Goal: Check status

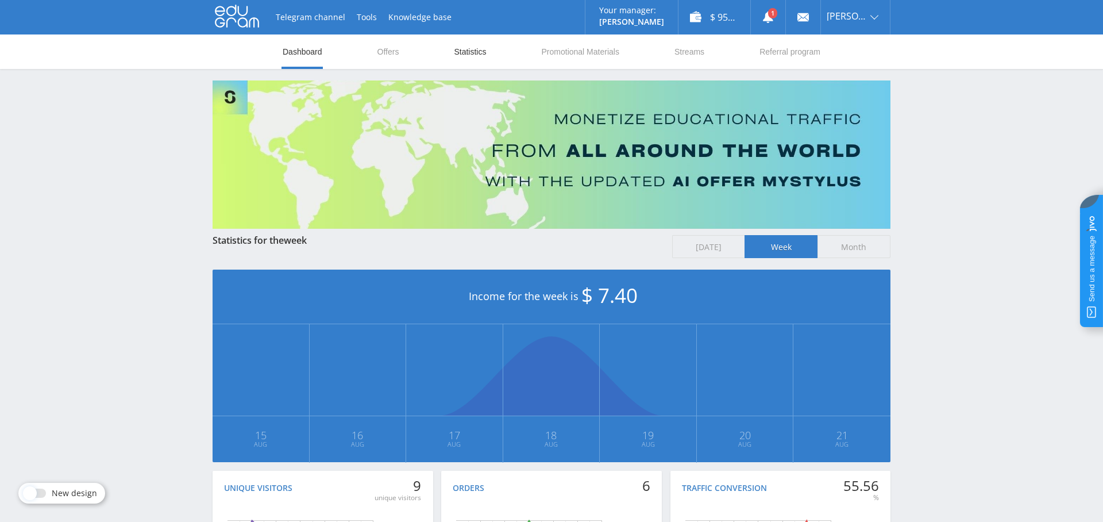
click at [478, 51] on link "Statistics" at bounding box center [470, 51] width 34 height 34
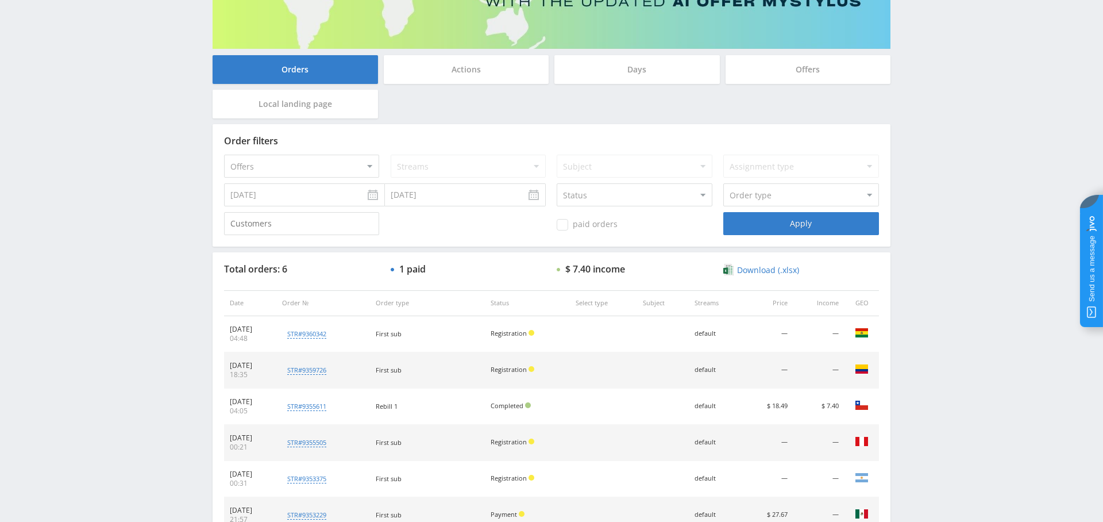
scroll to position [235, 0]
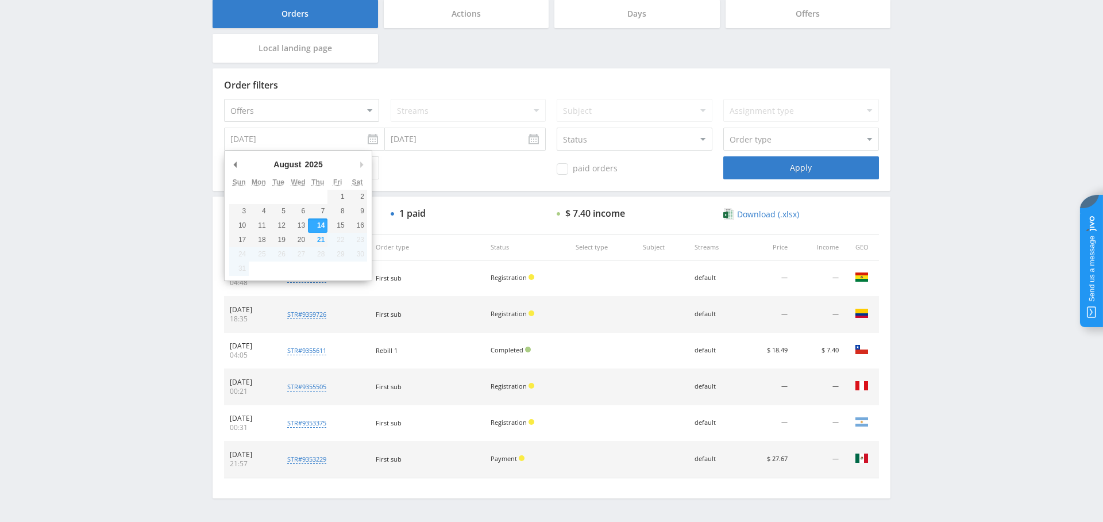
click at [308, 140] on input "[DATE]" at bounding box center [304, 139] width 161 height 23
type input "[DATE]"
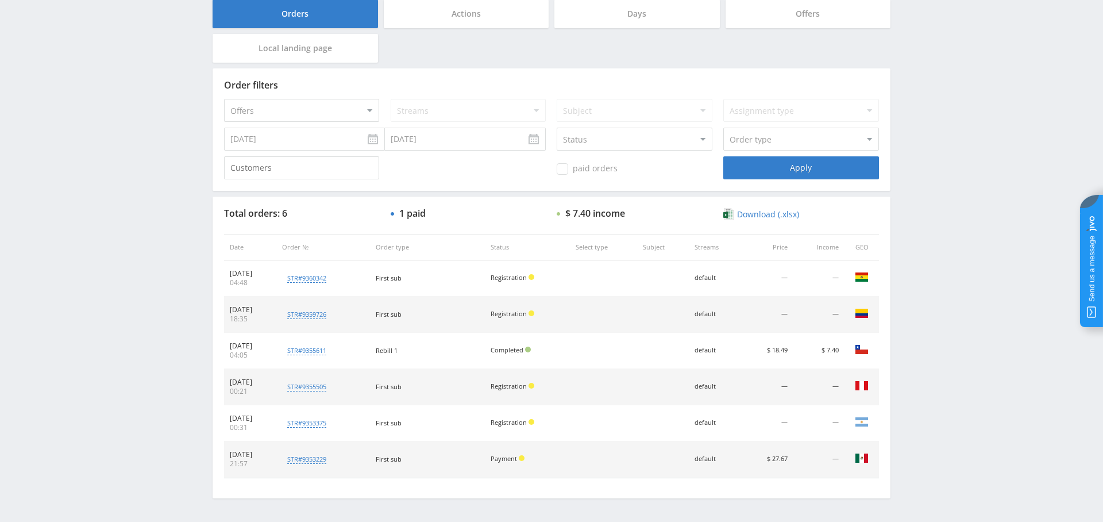
click at [612, 167] on span "paid orders" at bounding box center [587, 168] width 61 height 11
click at [0, 0] on input "paid orders" at bounding box center [0, 0] width 0 height 0
click at [823, 167] on div "Apply" at bounding box center [800, 167] width 155 height 23
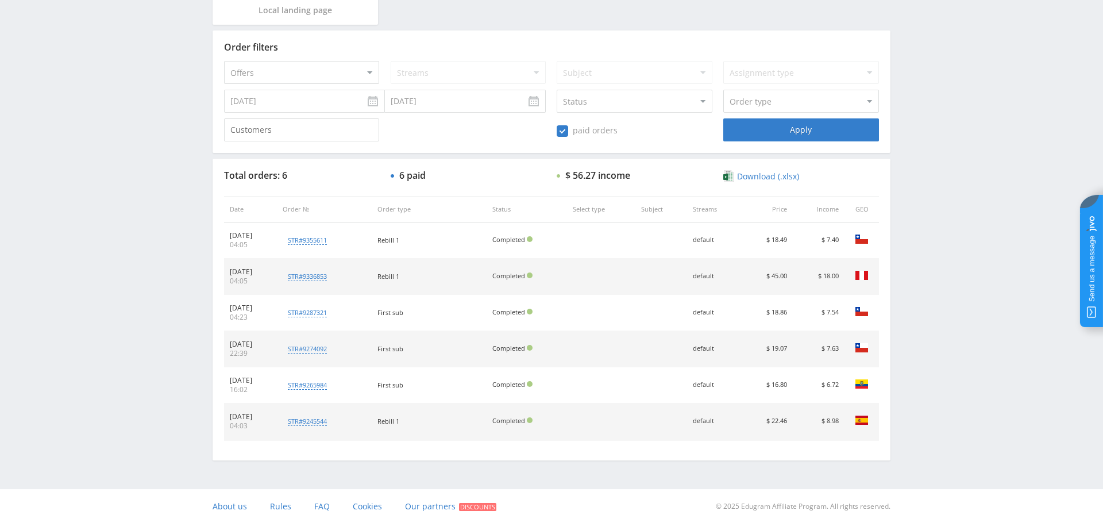
scroll to position [0, 0]
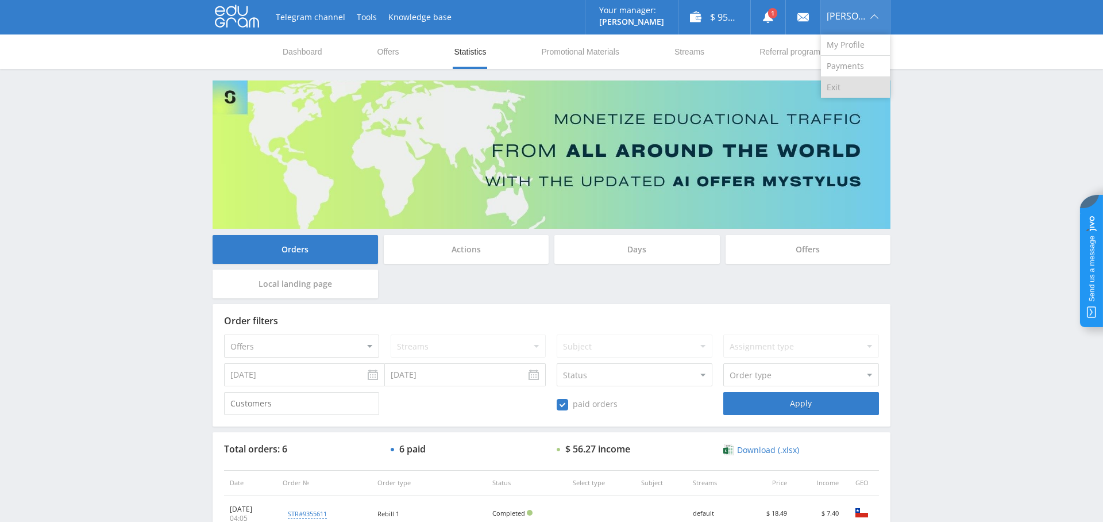
click at [847, 83] on link "Exit" at bounding box center [855, 87] width 69 height 21
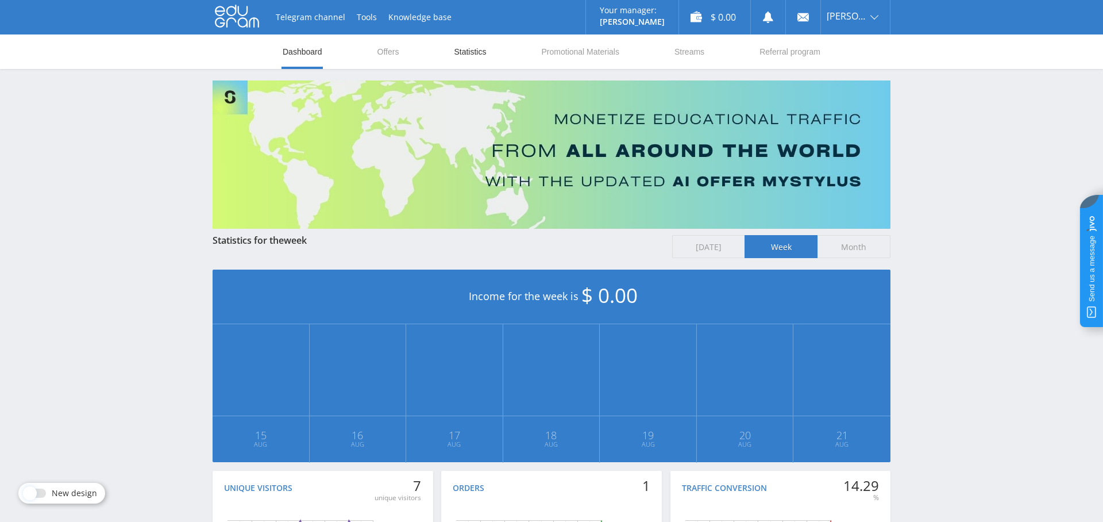
click at [462, 52] on link "Statistics" at bounding box center [470, 51] width 34 height 34
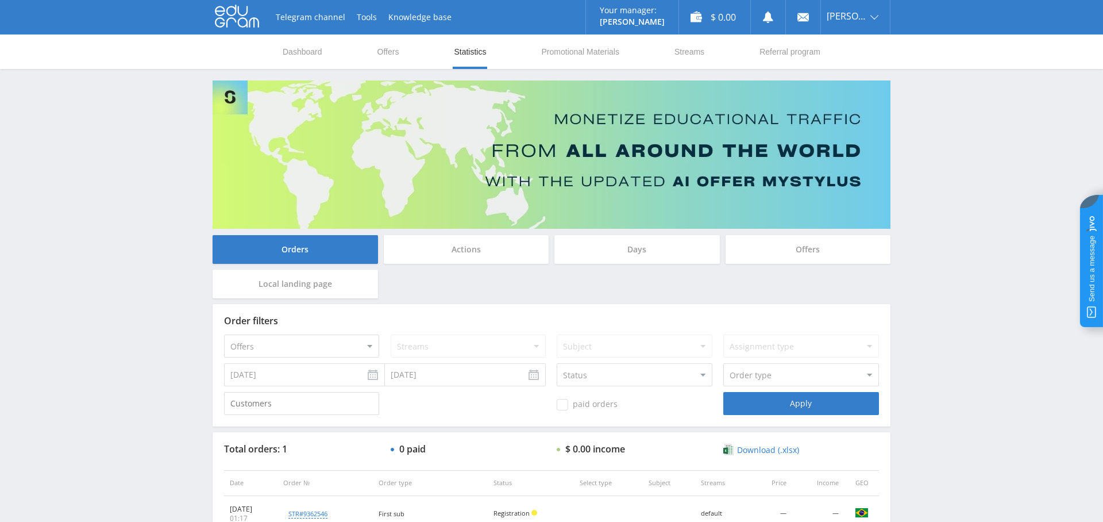
scroll to position [93, 0]
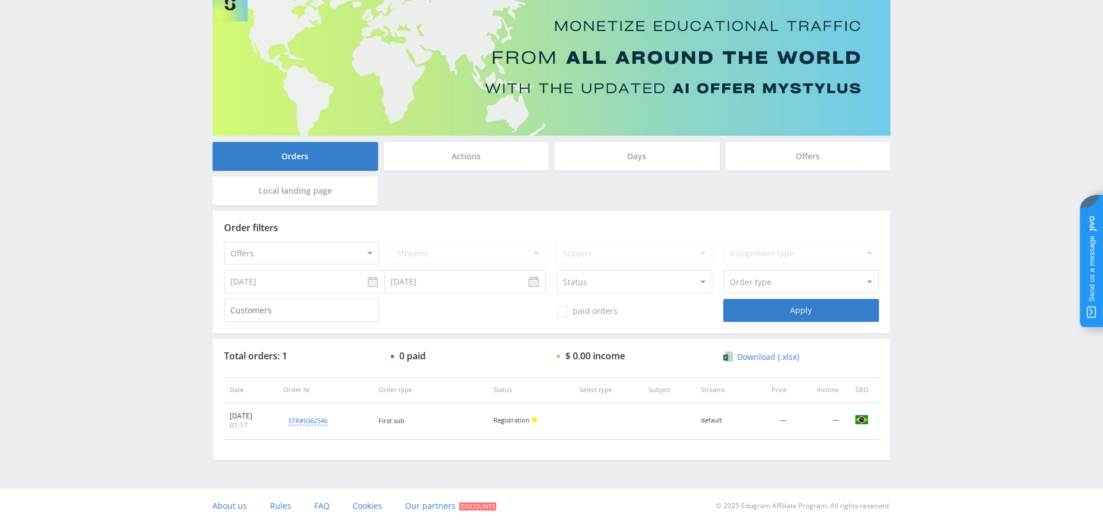
click at [693, 170] on div "Days" at bounding box center [636, 159] width 171 height 34
click at [684, 156] on div "Days" at bounding box center [636, 156] width 165 height 29
click at [0, 0] on input "Days" at bounding box center [0, 0] width 0 height 0
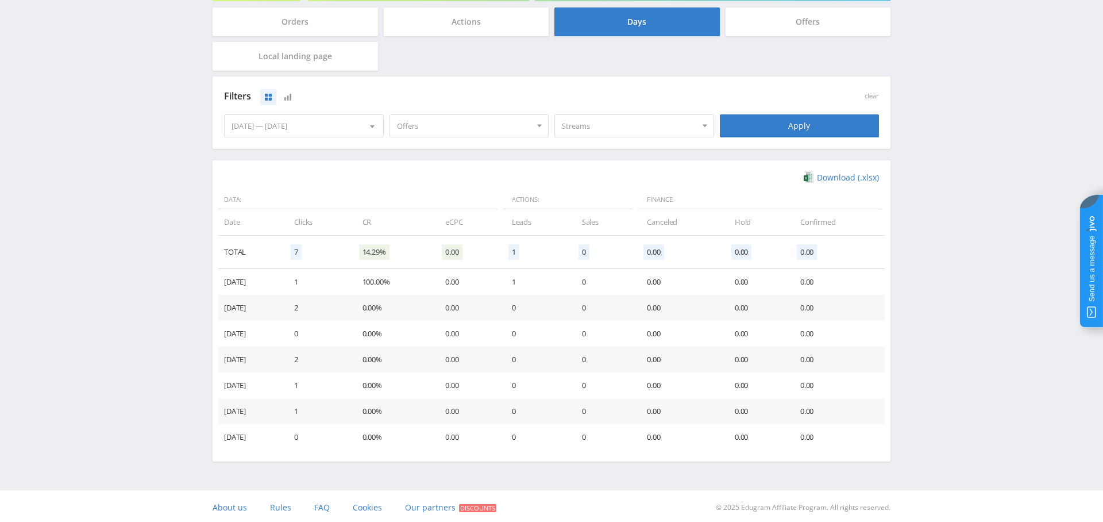
scroll to position [0, 0]
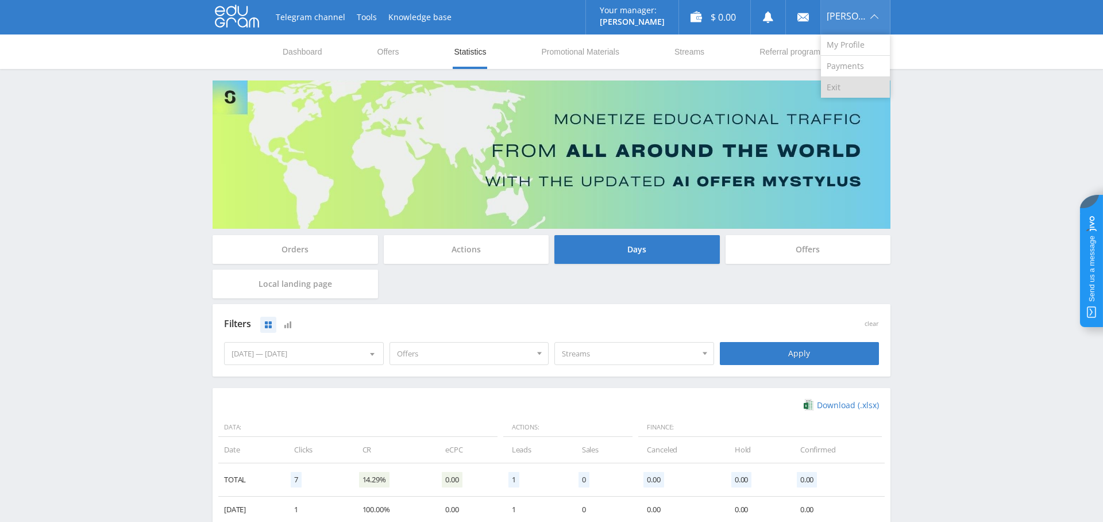
click at [851, 87] on link "Exit" at bounding box center [855, 87] width 69 height 21
